Goal: Information Seeking & Learning: Learn about a topic

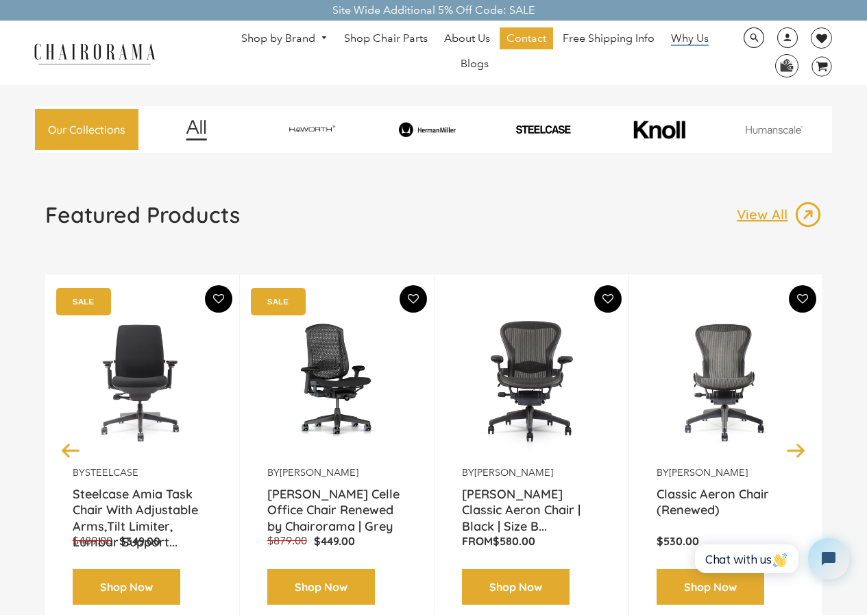
click at [671, 32] on span "Why Us" at bounding box center [690, 39] width 38 height 14
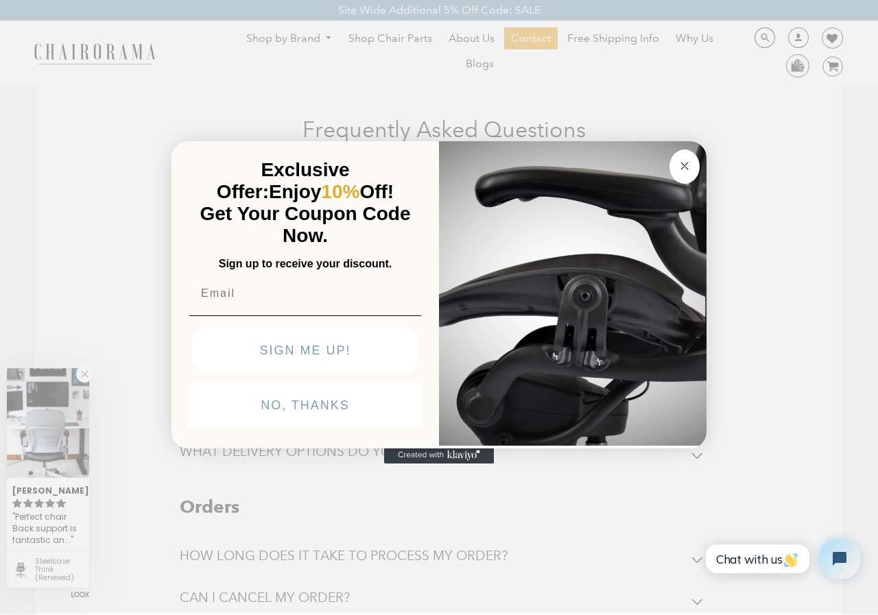
click at [667, 139] on img "POPUP Form" at bounding box center [572, 292] width 267 height 307
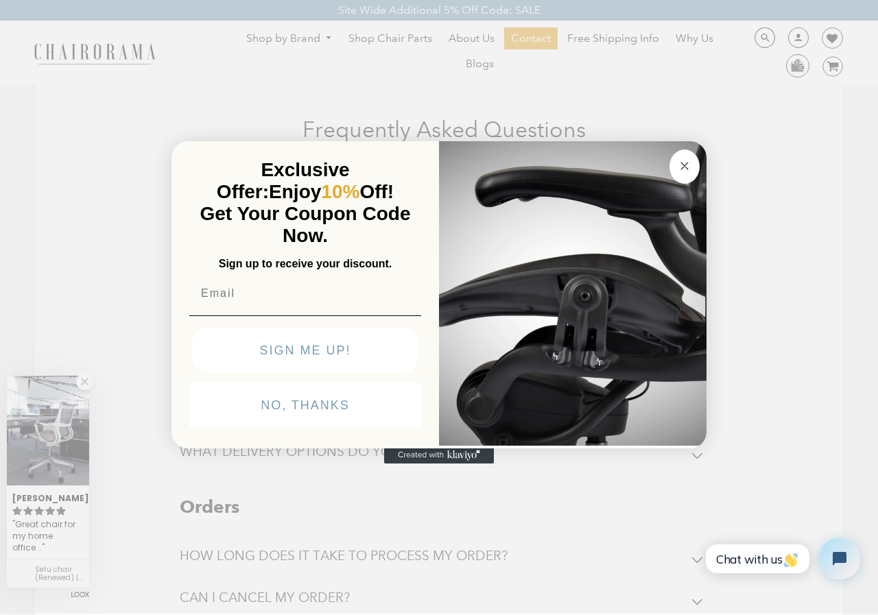
click at [682, 163] on icon "Close dialog" at bounding box center [684, 166] width 7 height 7
